Goal: Task Accomplishment & Management: Use online tool/utility

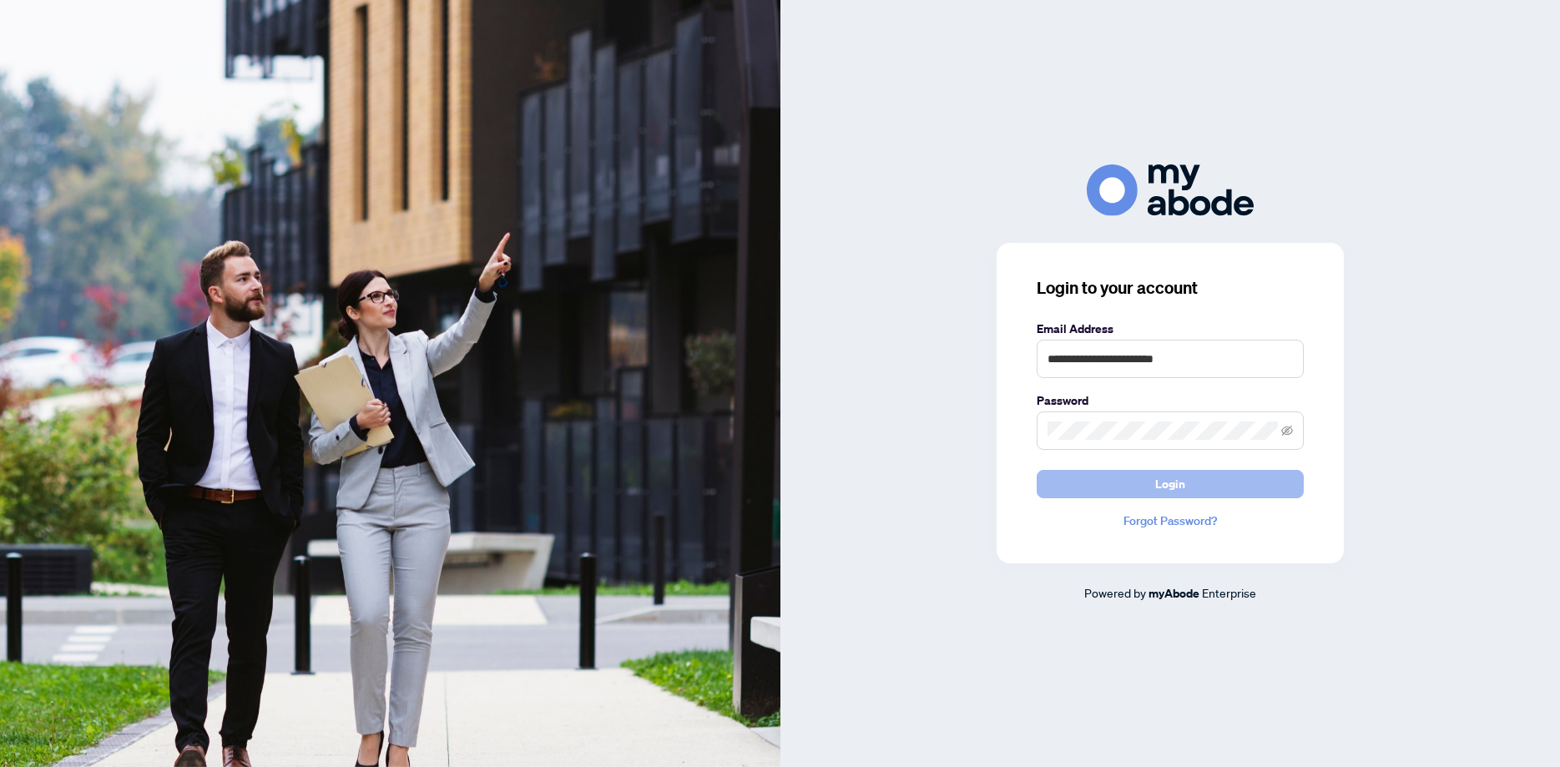
click at [1167, 472] on span "Login" at bounding box center [1170, 484] width 30 height 27
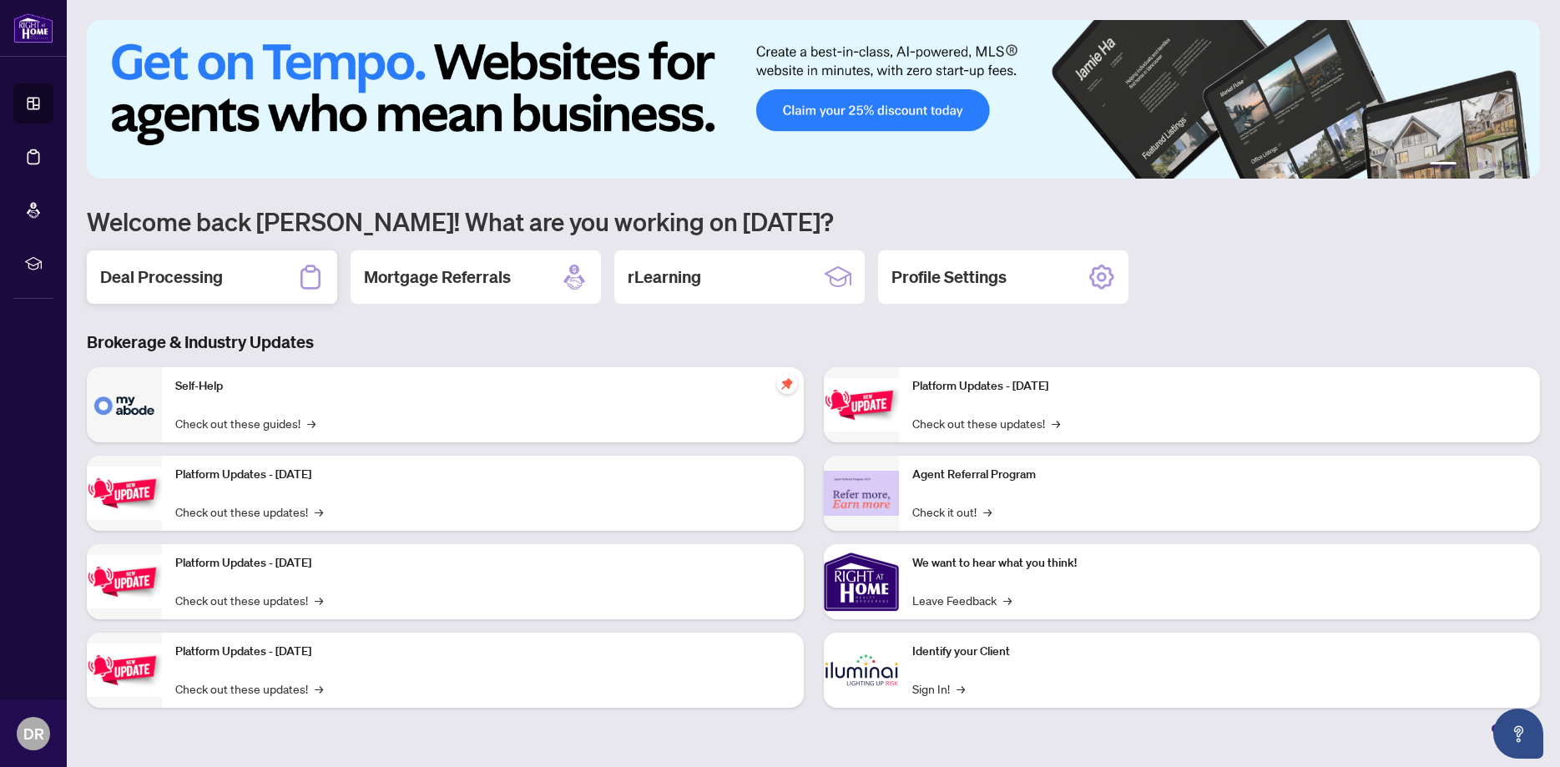
click at [146, 292] on div "Deal Processing" at bounding box center [212, 276] width 250 height 53
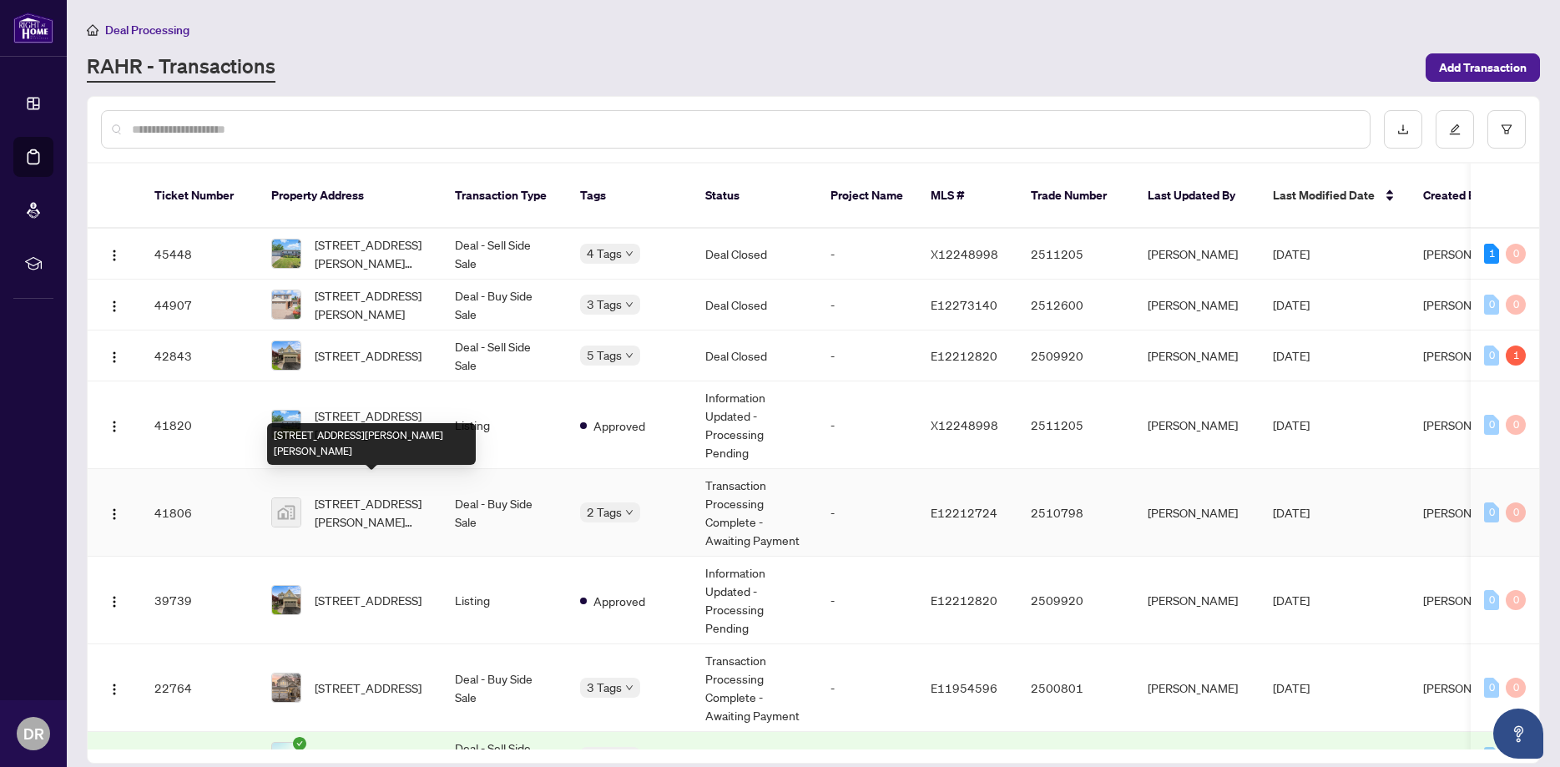
click at [360, 494] on span "[STREET_ADDRESS][PERSON_NAME][PERSON_NAME]" at bounding box center [372, 512] width 114 height 37
